Goal: Information Seeking & Learning: Learn about a topic

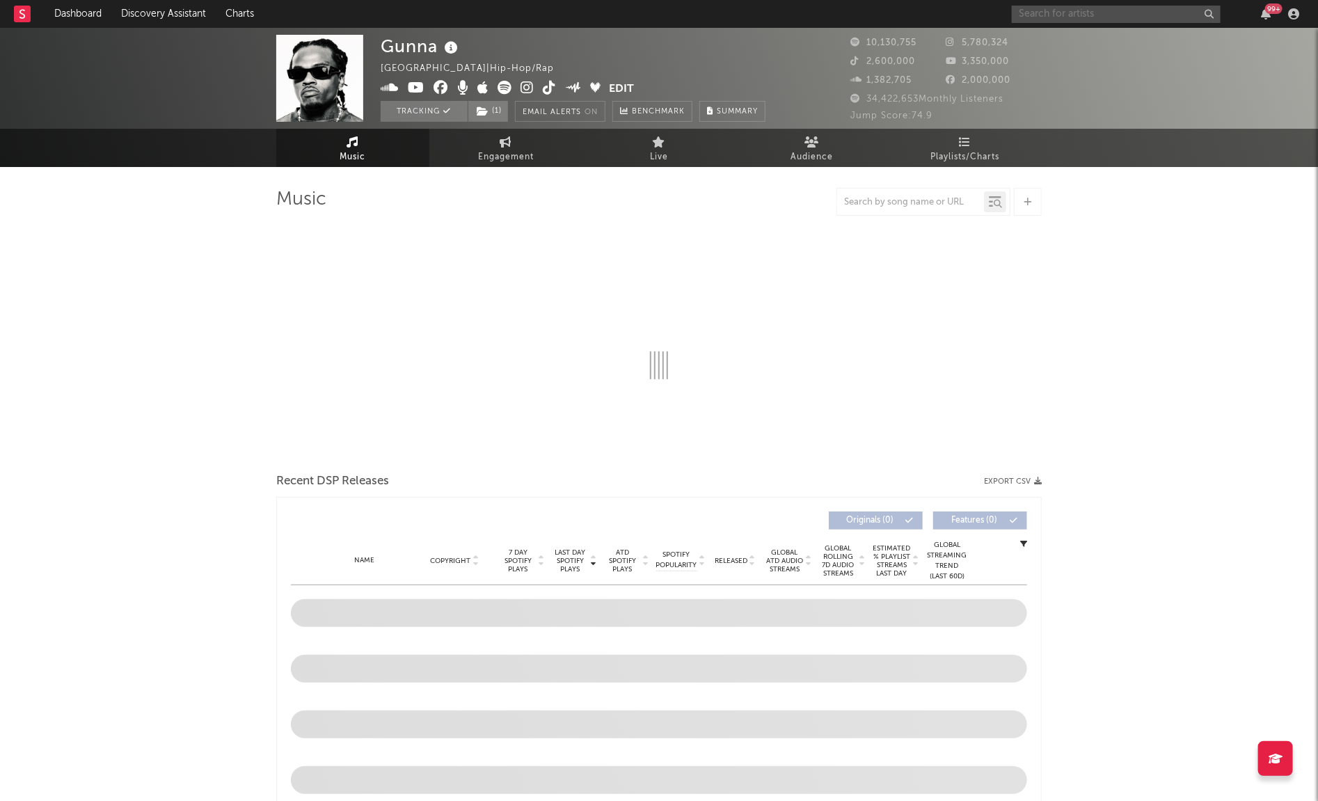
click at [1123, 8] on input "text" at bounding box center [1116, 14] width 209 height 17
type input "monta"
select select "6m"
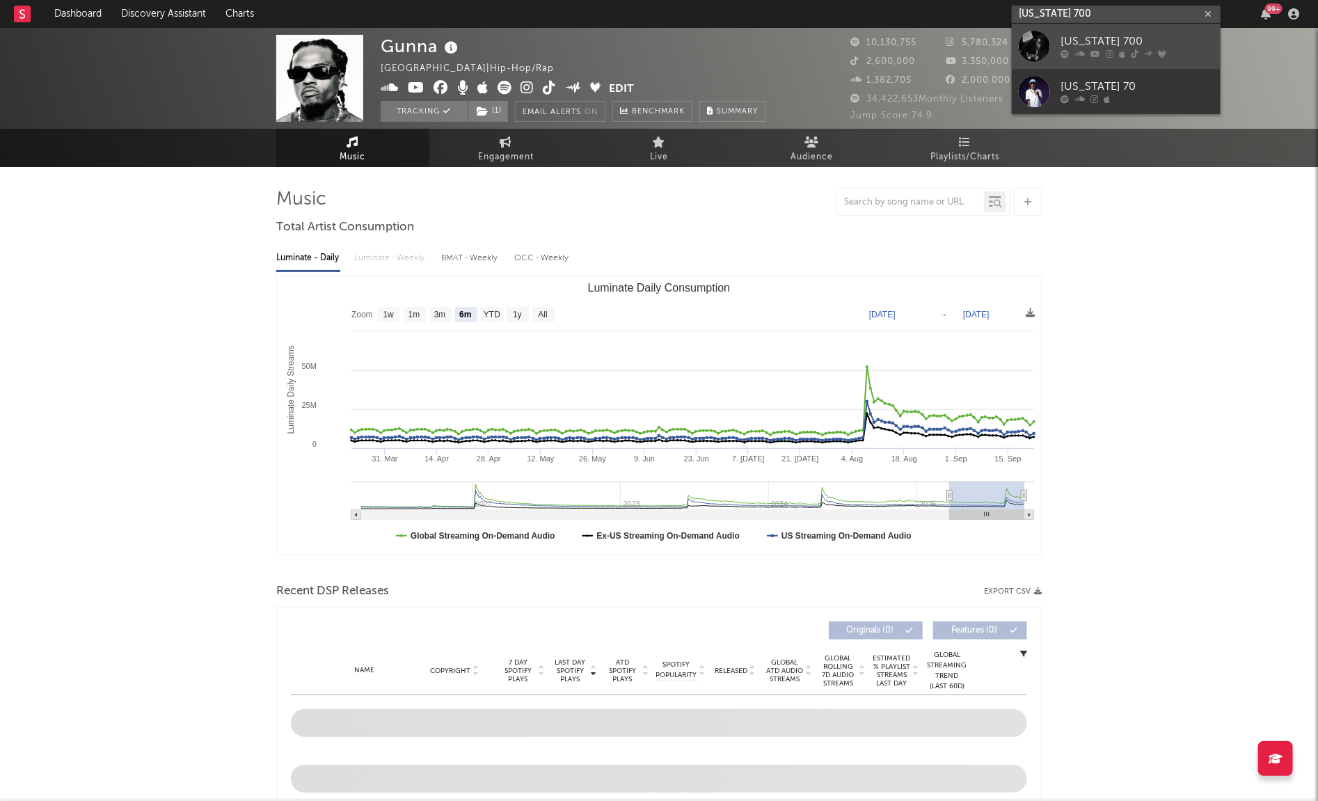
type input "[US_STATE] 700"
click at [1081, 40] on div "[US_STATE] 700" at bounding box center [1137, 41] width 153 height 17
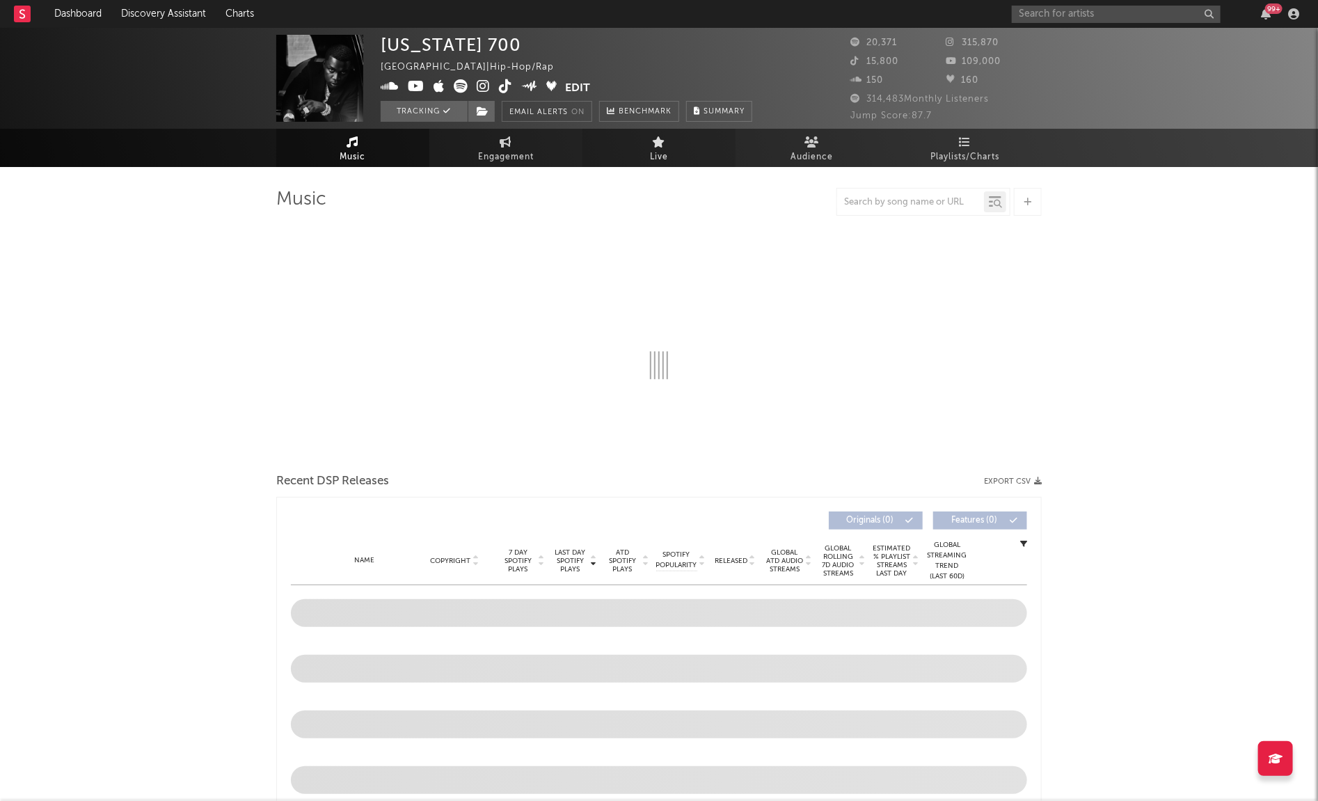
select select "6m"
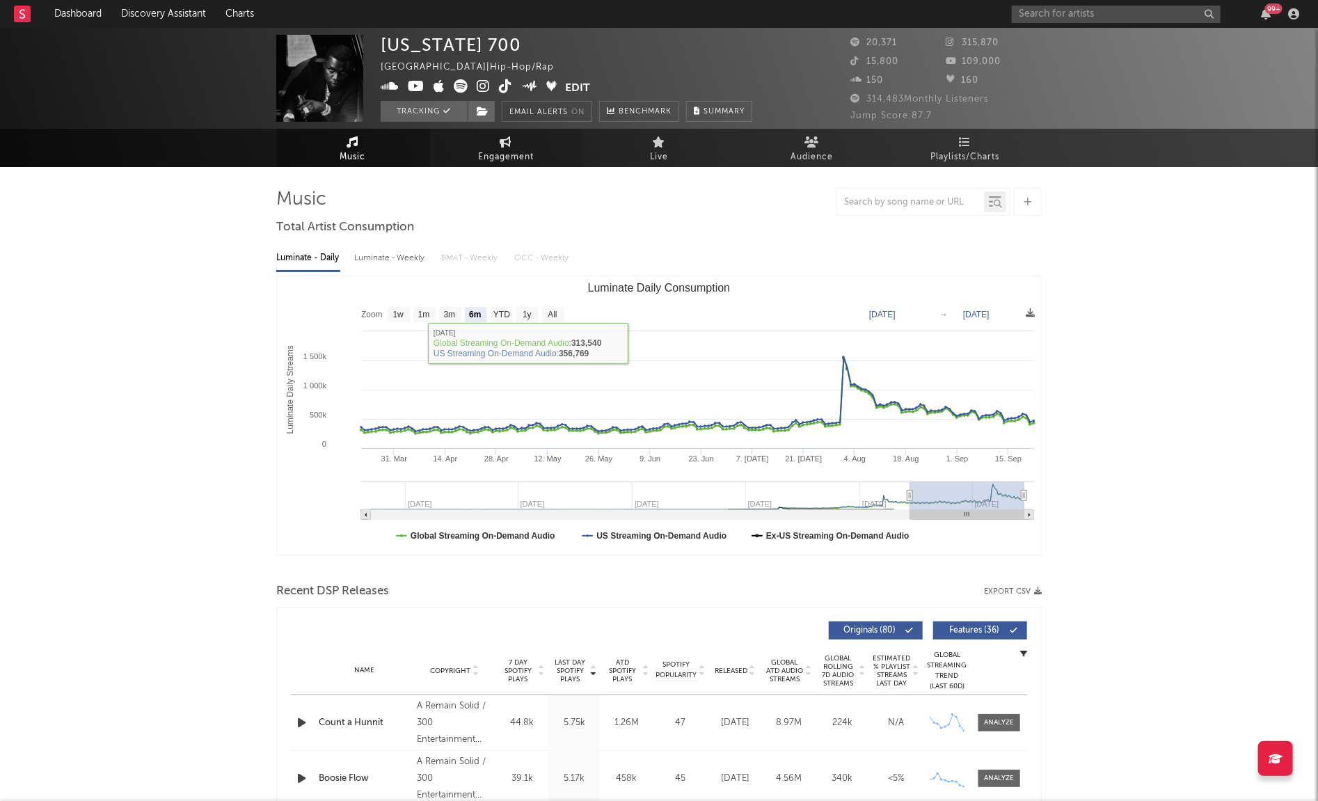
click at [518, 157] on span "Engagement" at bounding box center [506, 157] width 56 height 17
select select "1w"
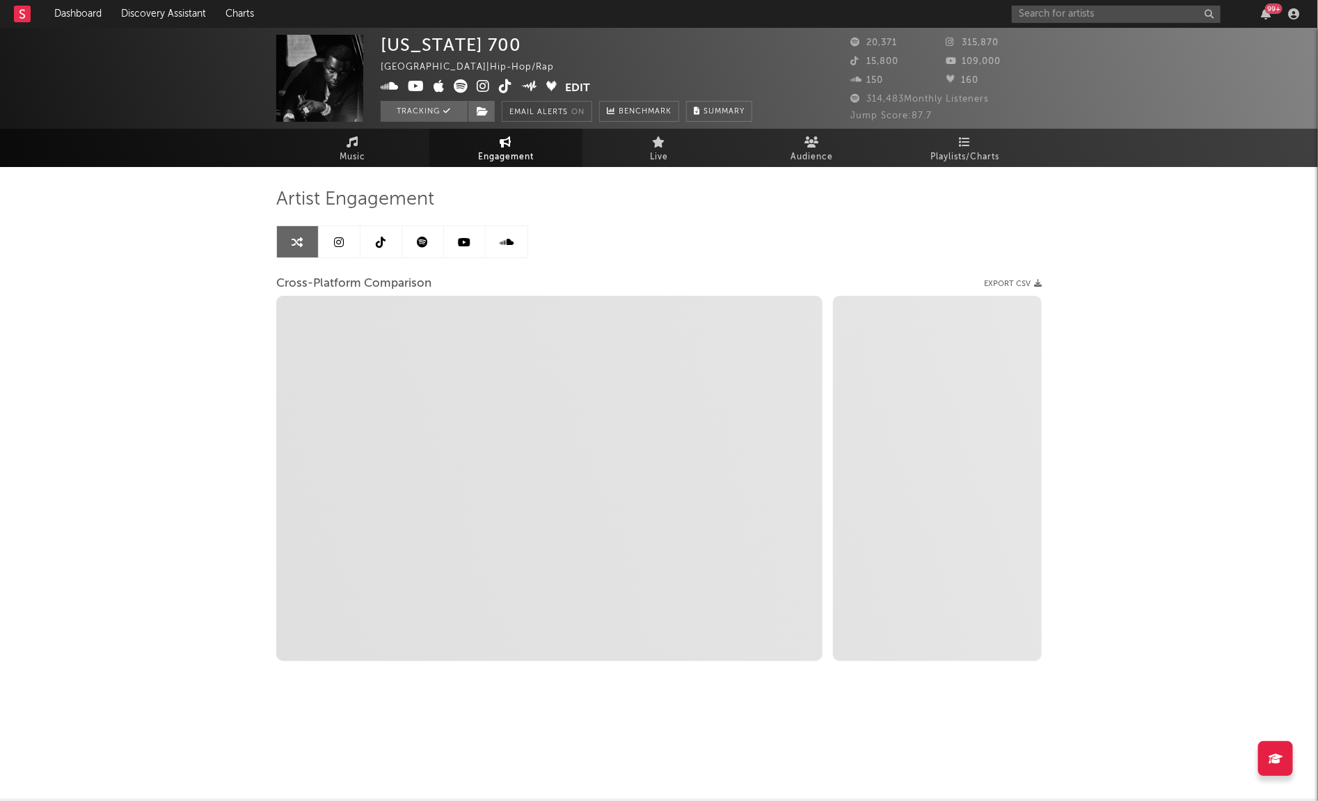
select select "1m"
